Goal: Navigation & Orientation: Go to known website

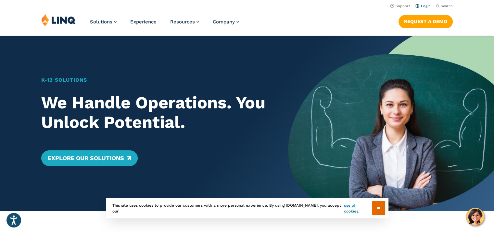
click at [424, 6] on link "Login" at bounding box center [422, 6] width 15 height 4
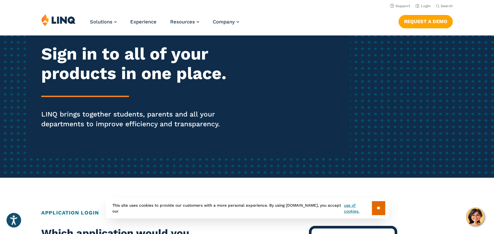
scroll to position [64, 0]
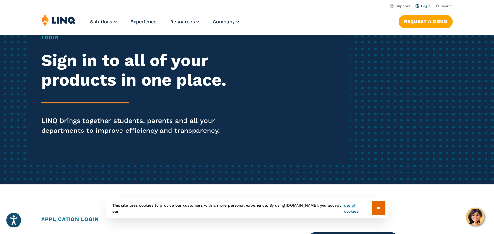
click at [424, 7] on link "Login" at bounding box center [422, 6] width 15 height 4
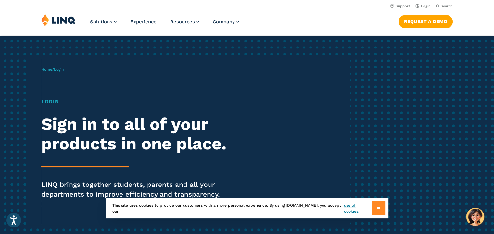
click at [379, 207] on input "**" at bounding box center [378, 208] width 13 height 14
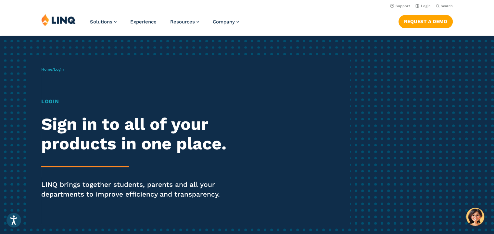
click at [49, 102] on h1 "Login" at bounding box center [136, 101] width 190 height 8
click at [41, 70] on div "Home / Login Login Sign in to all of your products in one place. LINQ brings to…" at bounding box center [195, 141] width 309 height 166
click at [44, 69] on link "Home" at bounding box center [46, 69] width 11 height 5
